Goal: Information Seeking & Learning: Learn about a topic

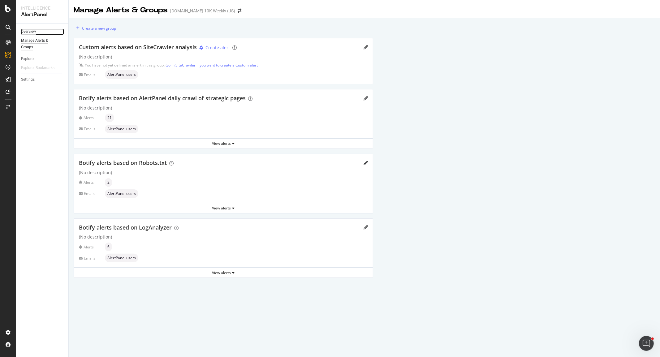
click at [27, 29] on div "Overview" at bounding box center [28, 31] width 15 height 7
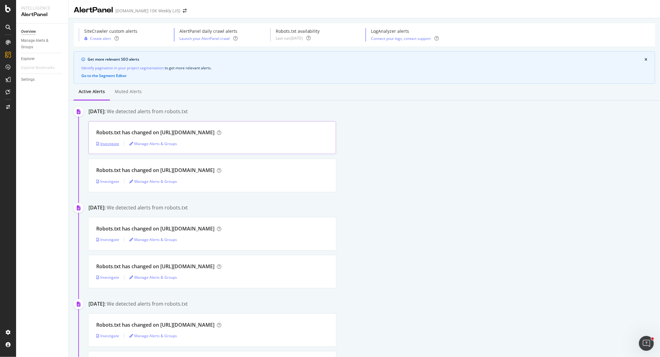
click at [107, 141] on div "Investigate" at bounding box center [107, 143] width 23 height 5
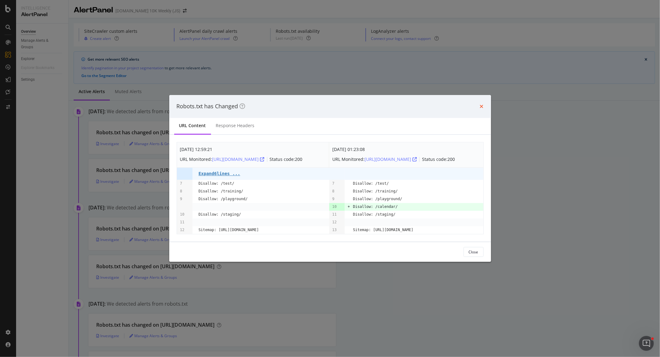
click at [481, 104] on icon "times" at bounding box center [482, 106] width 4 height 5
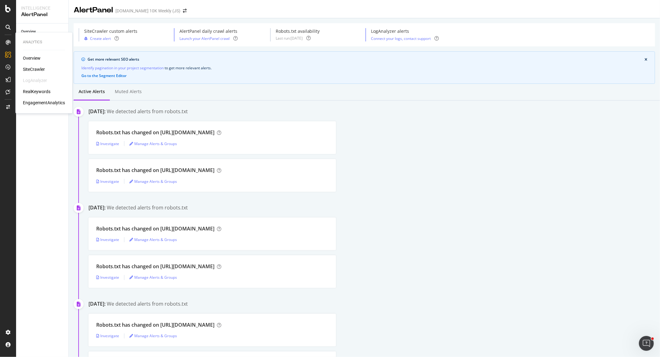
click at [34, 54] on div "Analytics Overview SiteCrawler LogAnalyzer RealKeywords EngagementAnalytics" at bounding box center [44, 72] width 52 height 79
click at [4, 7] on div at bounding box center [8, 8] width 15 height 7
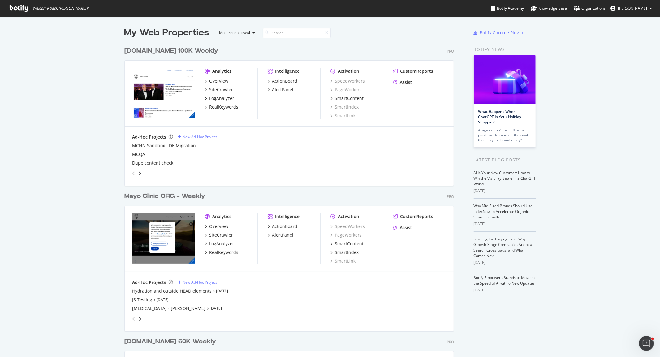
scroll to position [352, 650]
click at [150, 194] on div "Mayo Clinic ORG - Weekly" at bounding box center [164, 196] width 81 height 9
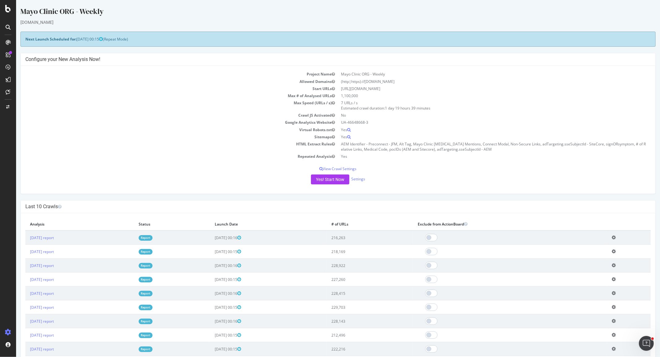
click at [152, 237] on link "Report" at bounding box center [145, 237] width 14 height 5
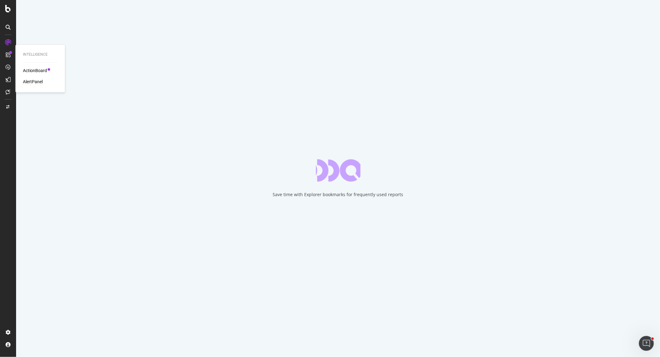
click at [33, 80] on div "AlertPanel" at bounding box center [33, 82] width 20 height 6
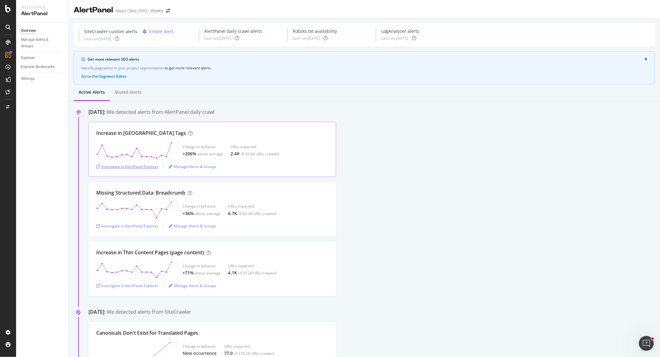
click at [143, 166] on div "Investigate in AlertPanel Explorer" at bounding box center [127, 166] width 62 height 5
